Goal: Transaction & Acquisition: Register for event/course

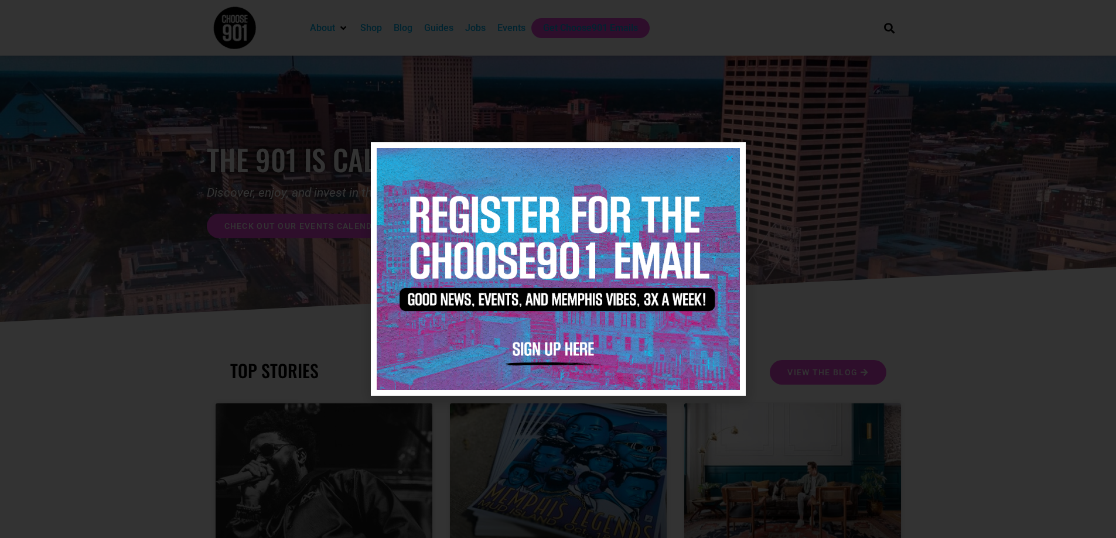
click at [733, 154] on icon "Close" at bounding box center [729, 158] width 9 height 9
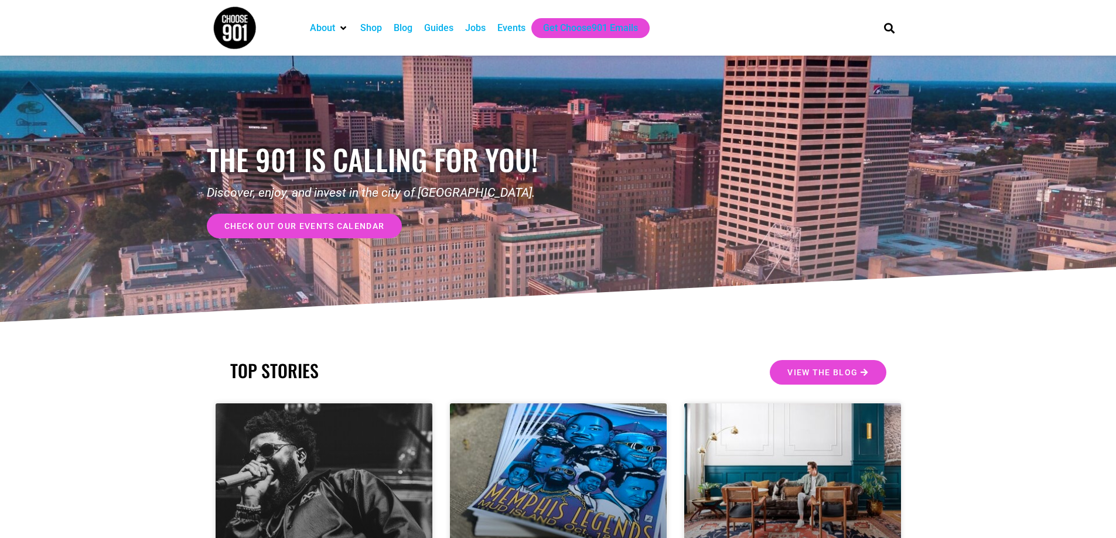
click at [501, 31] on div "Events" at bounding box center [511, 28] width 28 height 14
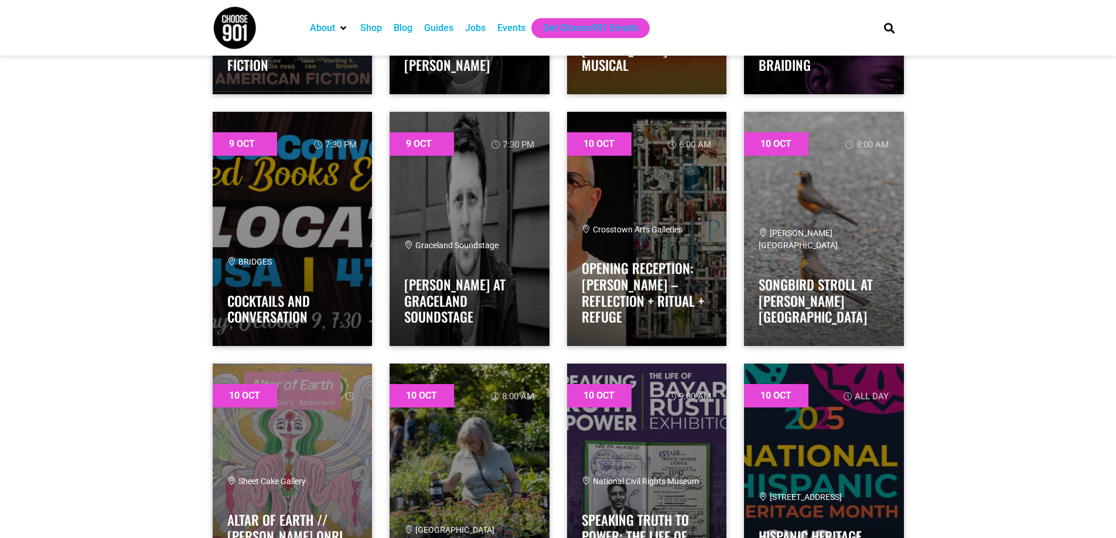
scroll to position [3806, 0]
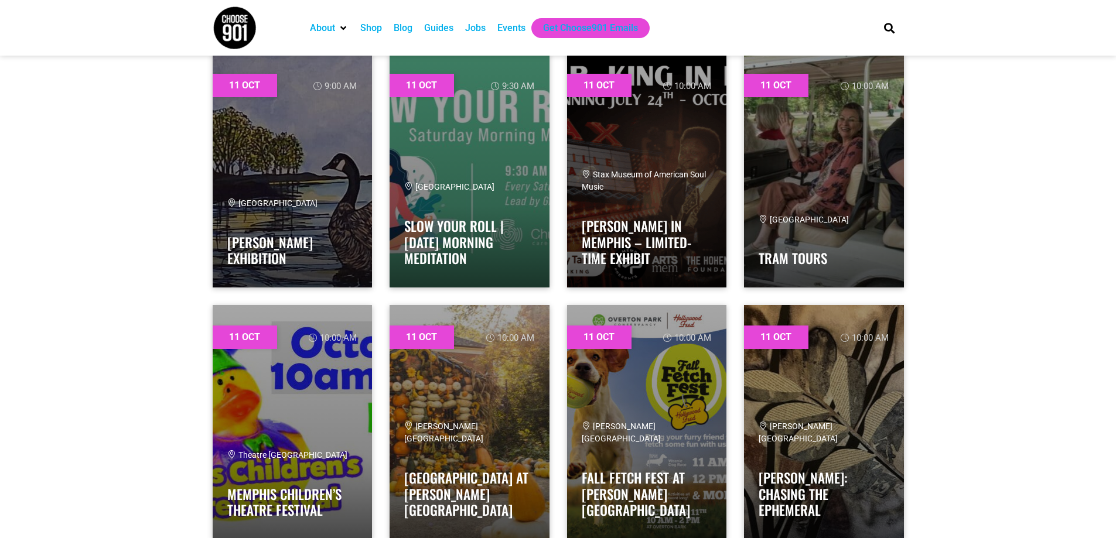
scroll to position [6383, 0]
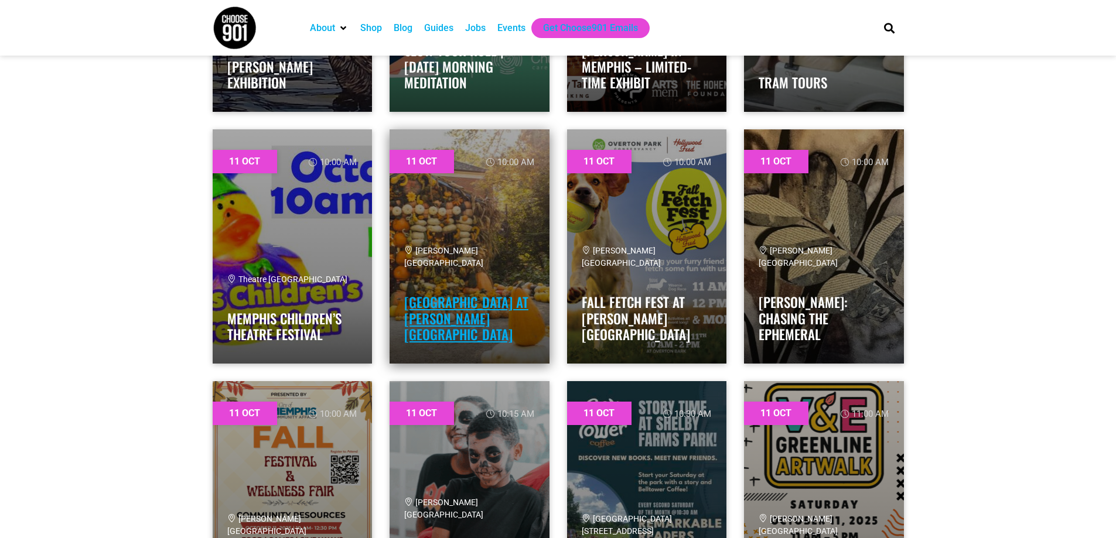
click at [488, 304] on link "[GEOGRAPHIC_DATA] at [PERSON_NAME][GEOGRAPHIC_DATA]" at bounding box center [466, 318] width 124 height 52
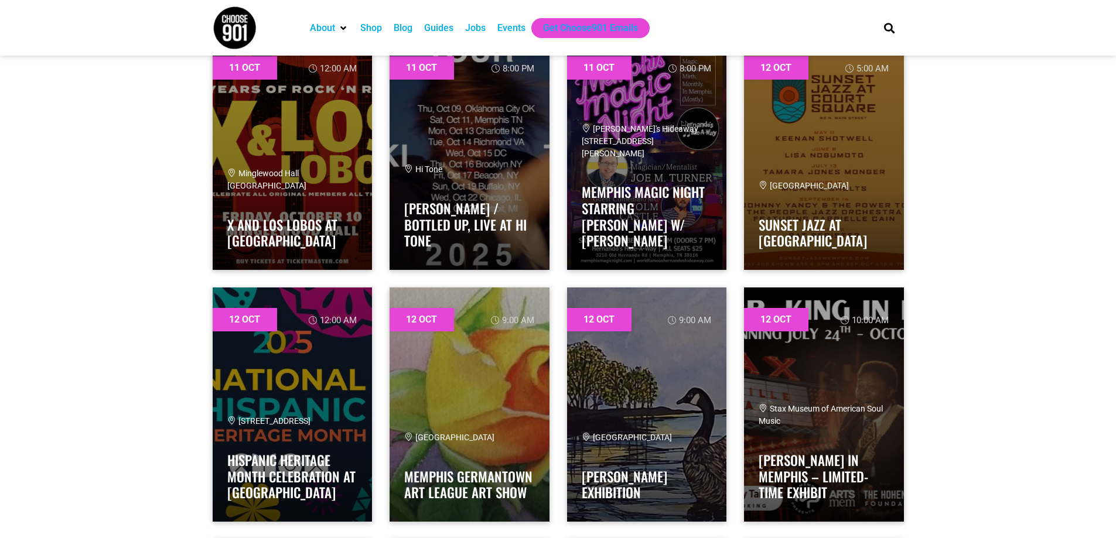
scroll to position [8784, 0]
